Goal: Task Accomplishment & Management: Manage account settings

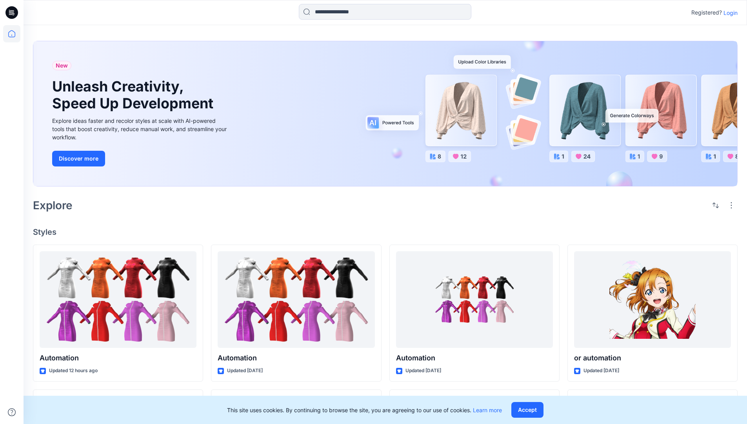
click at [729, 13] on p "Login" at bounding box center [731, 13] width 14 height 8
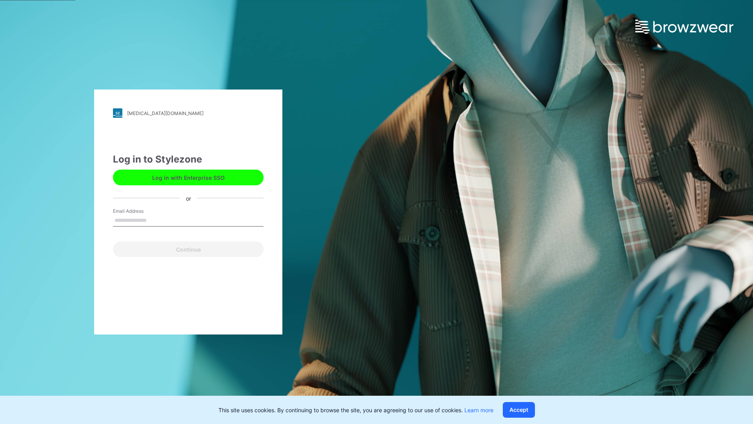
click at [155, 220] on input "Email Address" at bounding box center [188, 221] width 151 height 12
type input "**********"
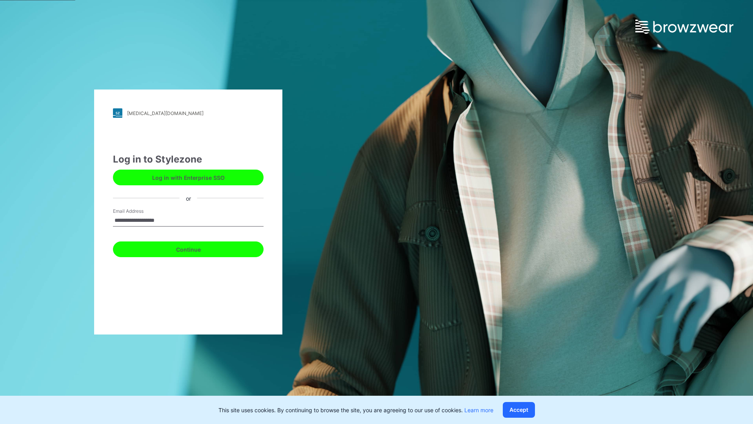
click at [197, 248] on button "Continue" at bounding box center [188, 249] width 151 height 16
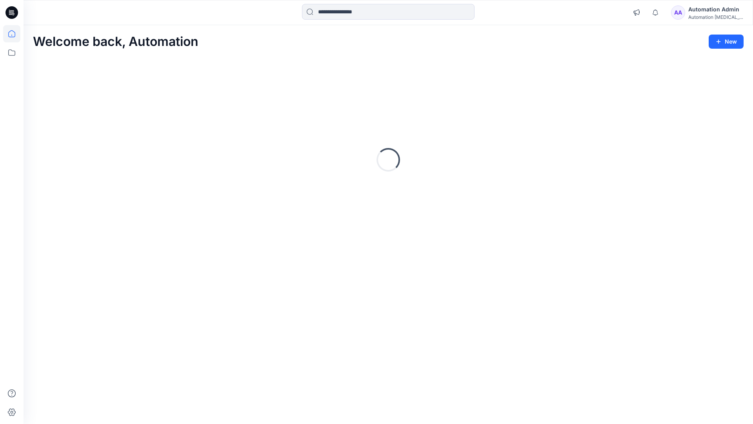
click at [15, 34] on icon at bounding box center [11, 33] width 7 height 7
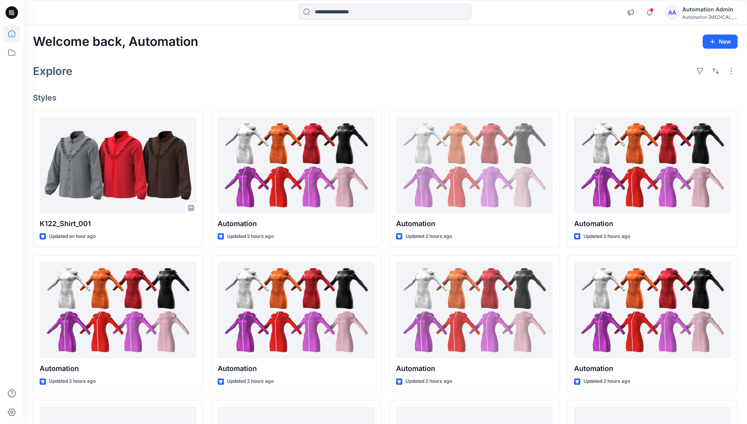
click at [687, 14] on div "AA Automation Admin Automation [MEDICAL_DATA]..." at bounding box center [701, 13] width 72 height 16
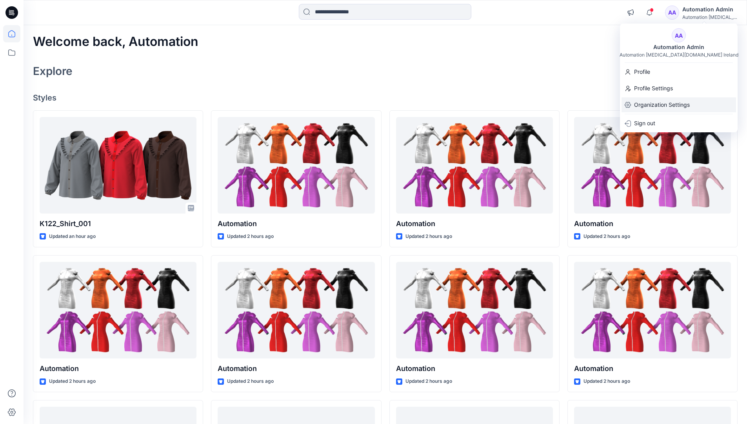
click at [661, 102] on p "Organization Settings" at bounding box center [662, 104] width 56 height 15
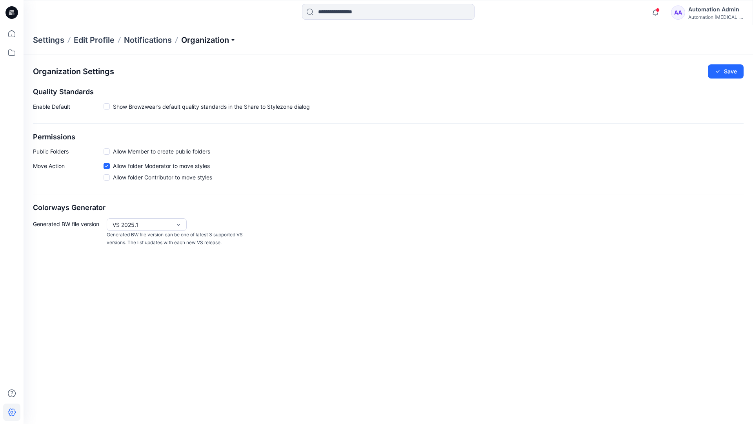
click at [208, 38] on p "Organization" at bounding box center [208, 40] width 55 height 11
click at [222, 88] on link "Edit Style Information Fields" at bounding box center [210, 90] width 115 height 16
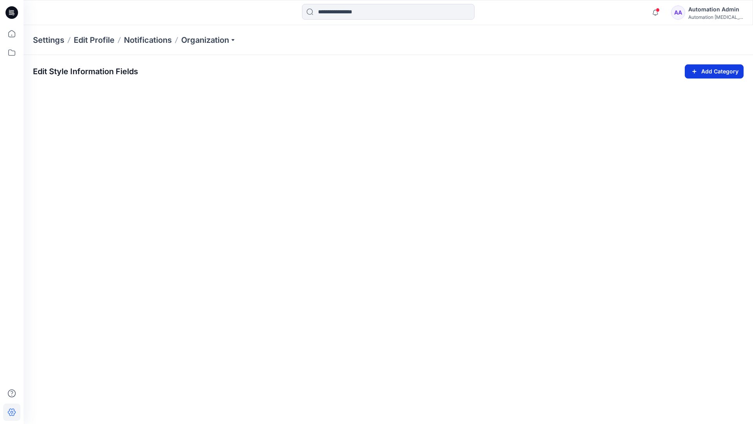
click at [693, 69] on icon "button" at bounding box center [694, 71] width 9 height 9
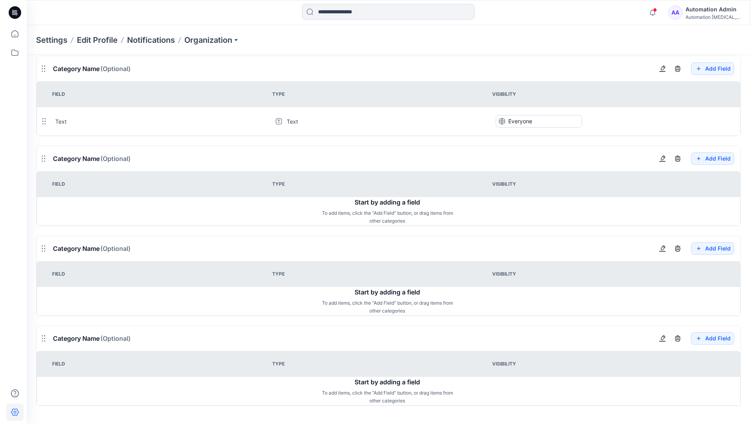
scroll to position [671, 0]
click at [663, 162] on button "button" at bounding box center [659, 157] width 13 height 13
type input "*******"
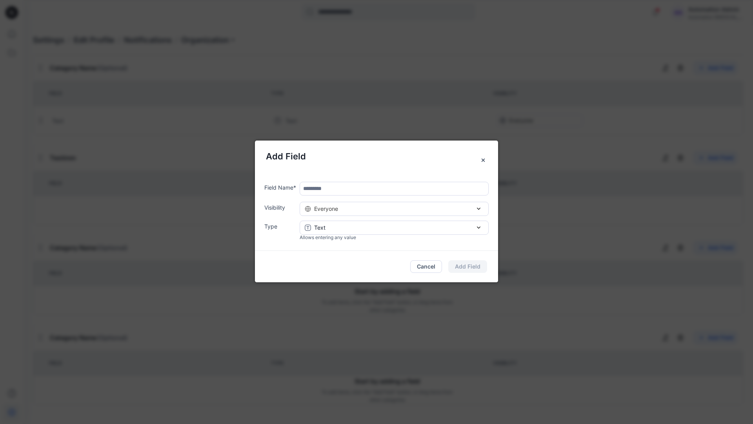
click at [336, 191] on input "text" at bounding box center [394, 189] width 189 height 14
type input "****"
click at [404, 211] on div "Everyone" at bounding box center [394, 208] width 179 height 8
click at [475, 266] on button "Add Field" at bounding box center [467, 266] width 39 height 13
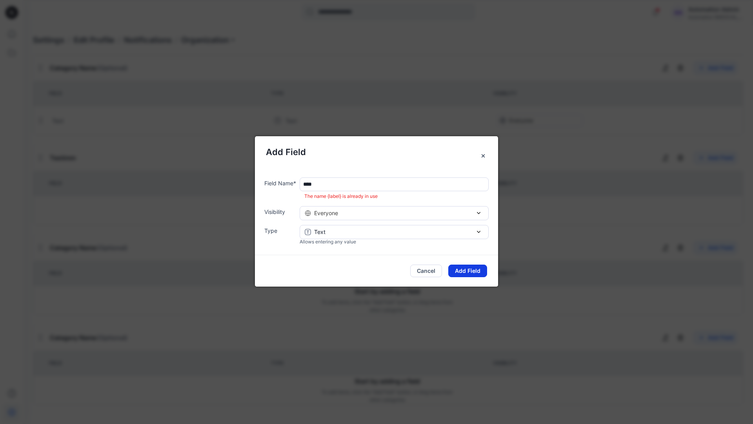
scroll to position [617, 0]
